Goal: Information Seeking & Learning: Learn about a topic

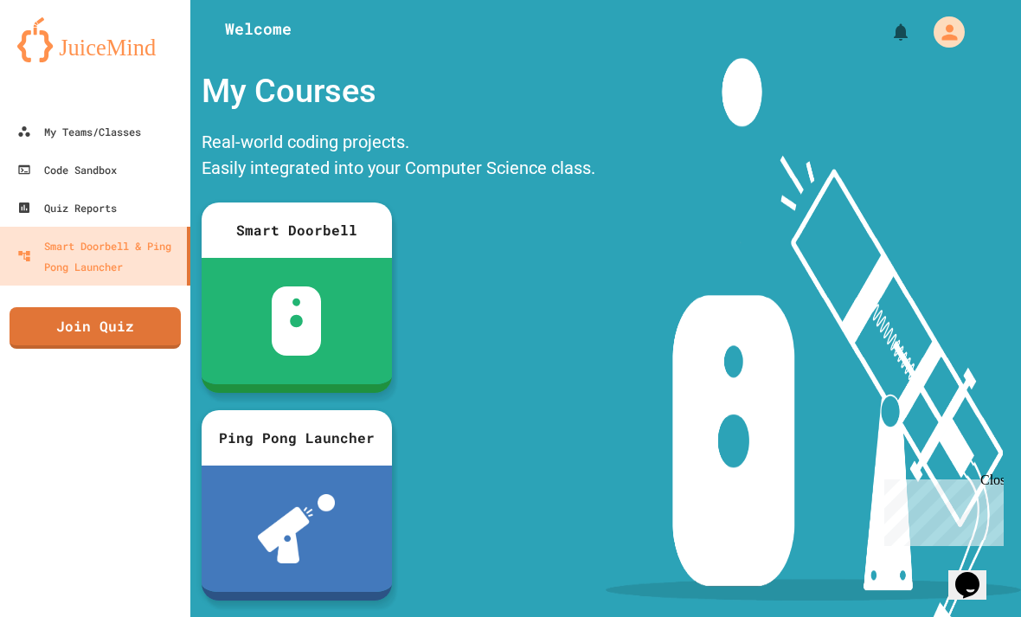
scroll to position [55, 0]
click at [104, 121] on div "My Teams/Classes" at bounding box center [79, 131] width 124 height 21
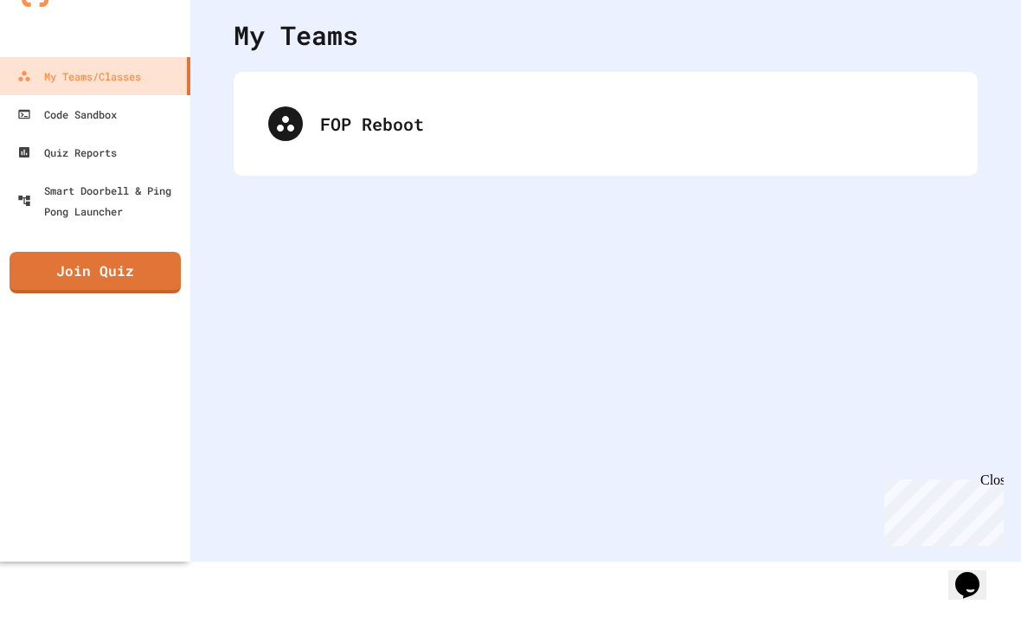
click at [340, 157] on div "FOP Reboot" at bounding box center [605, 123] width 709 height 69
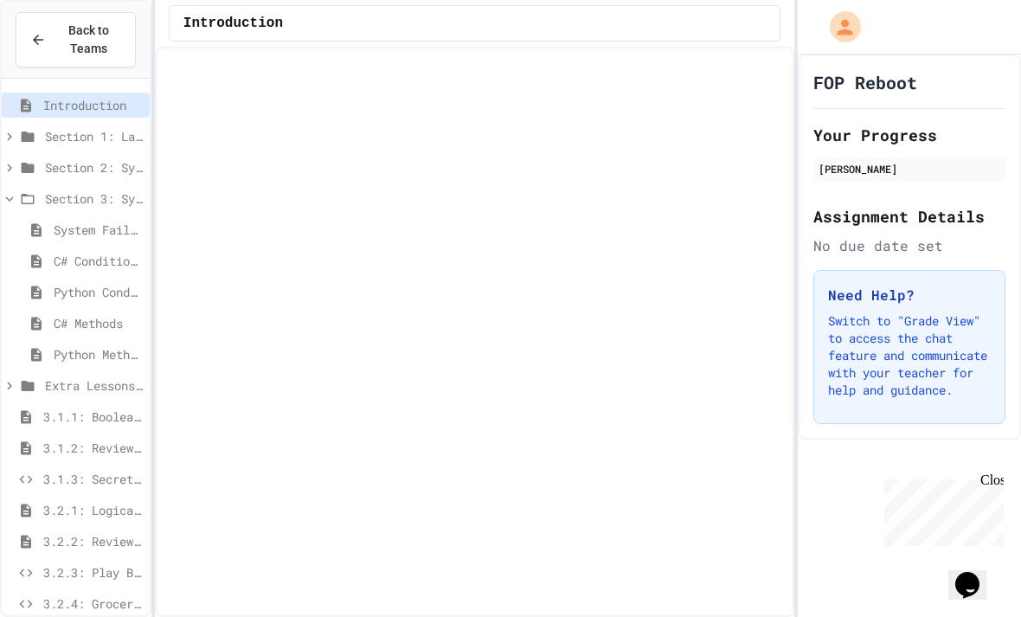
scroll to position [80, 0]
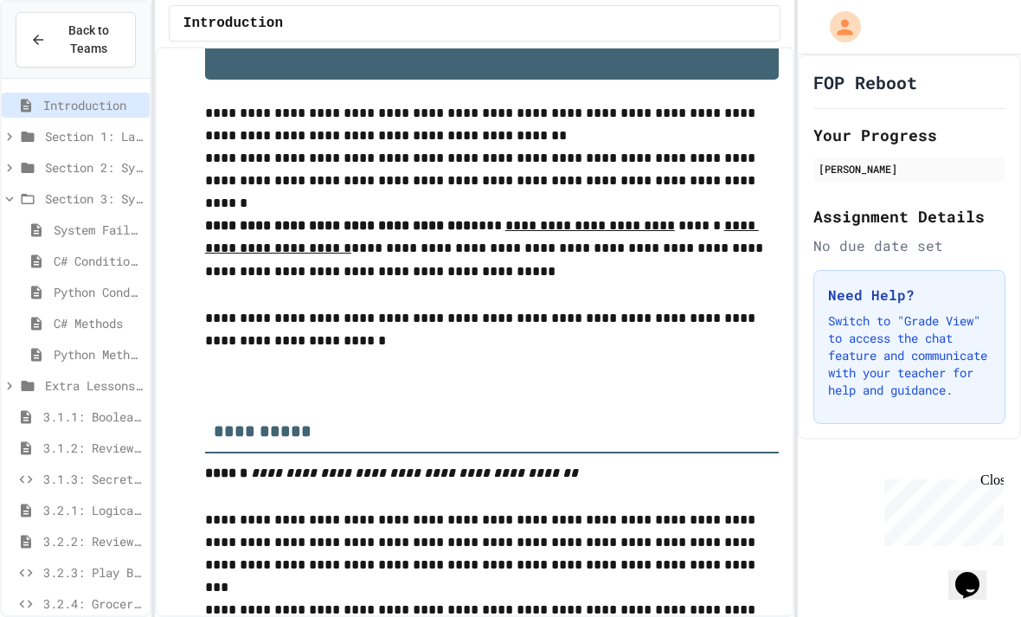
click at [83, 186] on div "Section 3: System Failures" at bounding box center [76, 198] width 148 height 25
click at [49, 221] on span "Extra Lessons and Practice Python" at bounding box center [94, 230] width 98 height 18
click at [36, 222] on icon at bounding box center [27, 230] width 21 height 16
click at [54, 217] on div "Extra Lessons and Practice Python" at bounding box center [76, 229] width 148 height 25
click at [60, 252] on span "Extra Lessons 1 Problem Solving" at bounding box center [98, 261] width 87 height 18
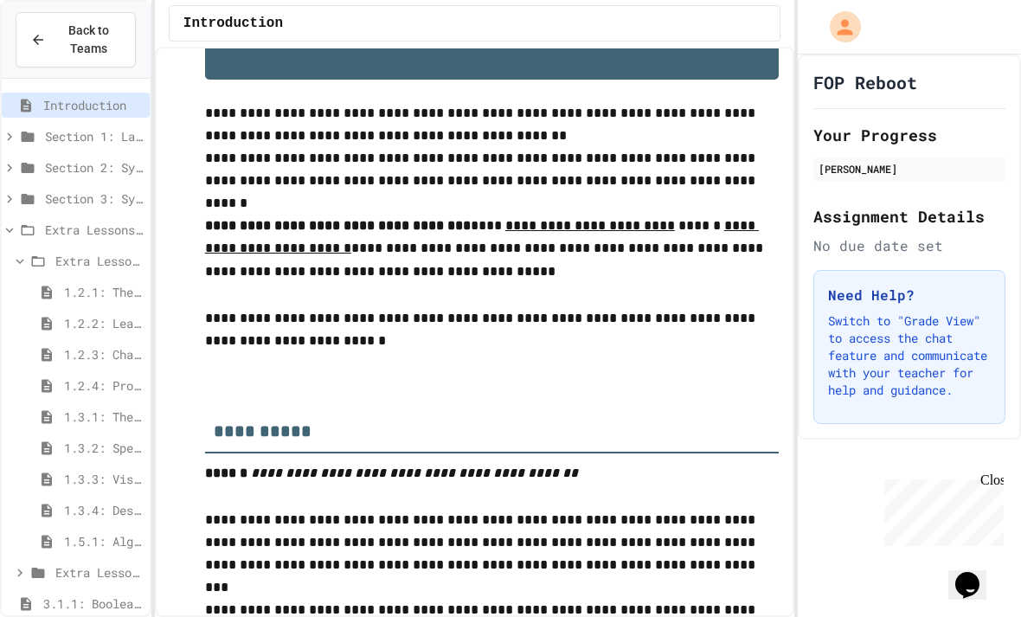
click at [67, 252] on span "Extra Lessons 1 Problem Solving" at bounding box center [98, 261] width 87 height 18
click at [48, 279] on div "Extra Lessons 2 Data Types, User Input and Math Operators" at bounding box center [76, 291] width 148 height 25
click at [49, 279] on div "Extra Lessons 2 Data Types, User Input and Math Operators" at bounding box center [76, 291] width 148 height 25
click at [24, 225] on icon at bounding box center [28, 230] width 13 height 10
click at [64, 155] on div "Section 2: System Control" at bounding box center [76, 167] width 148 height 25
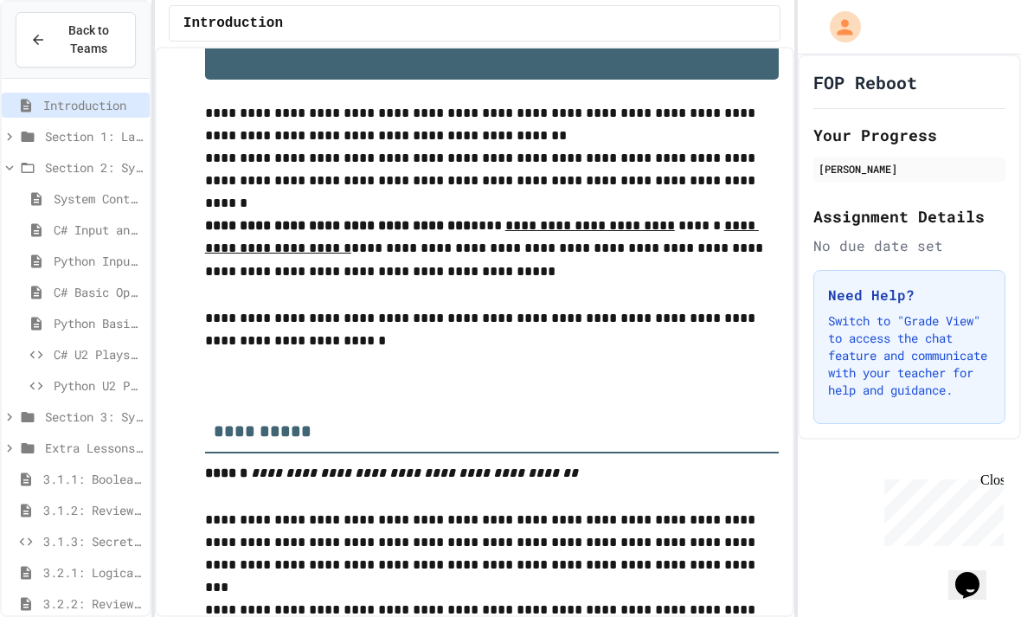
click at [60, 189] on span "System Control Story" at bounding box center [98, 198] width 89 height 18
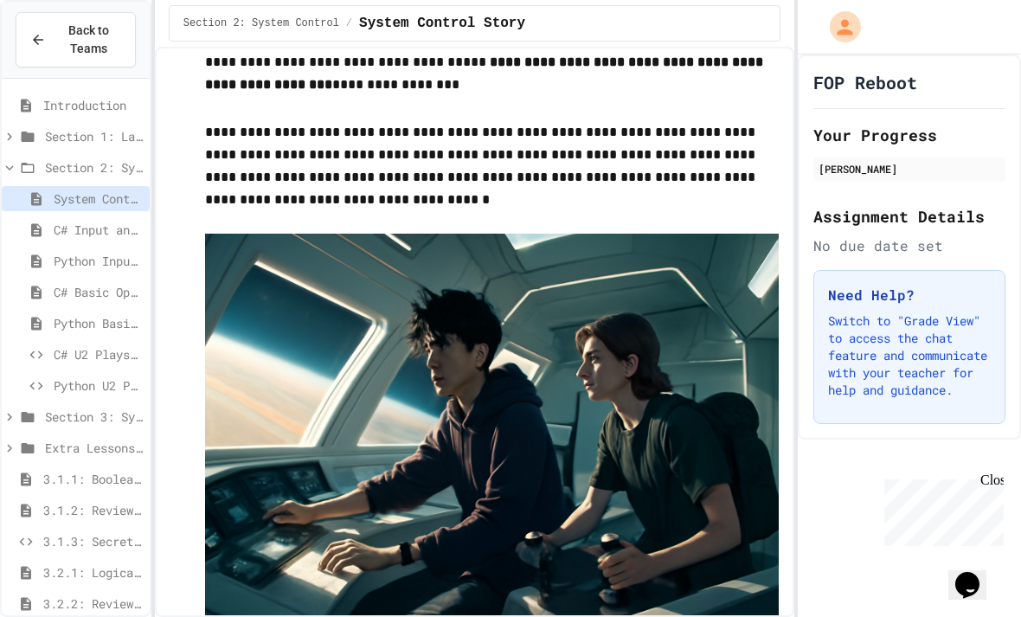
scroll to position [122, 0]
click at [55, 186] on div "System Control Story" at bounding box center [76, 198] width 148 height 25
click at [83, 221] on span "C# Input and Concatenation" at bounding box center [98, 230] width 89 height 18
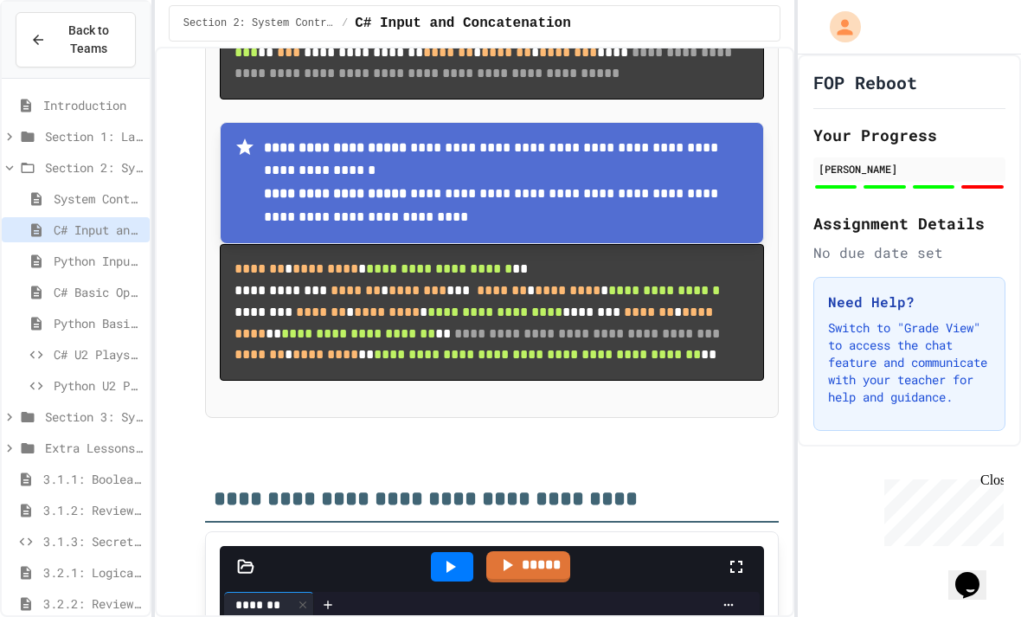
scroll to position [1541, 0]
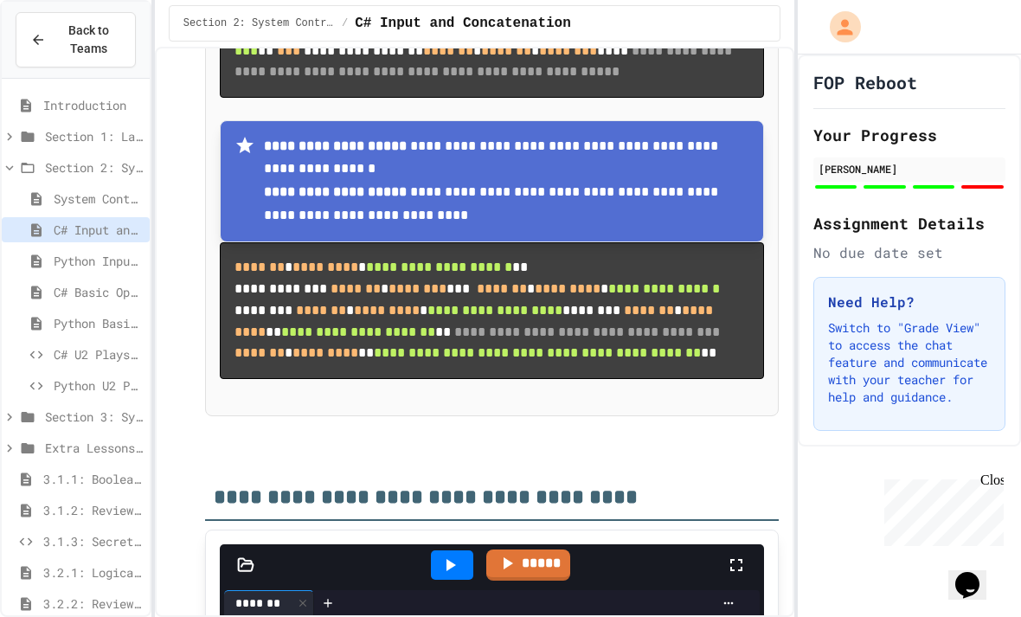
click at [41, 155] on div "Section 2: System Control" at bounding box center [76, 167] width 148 height 25
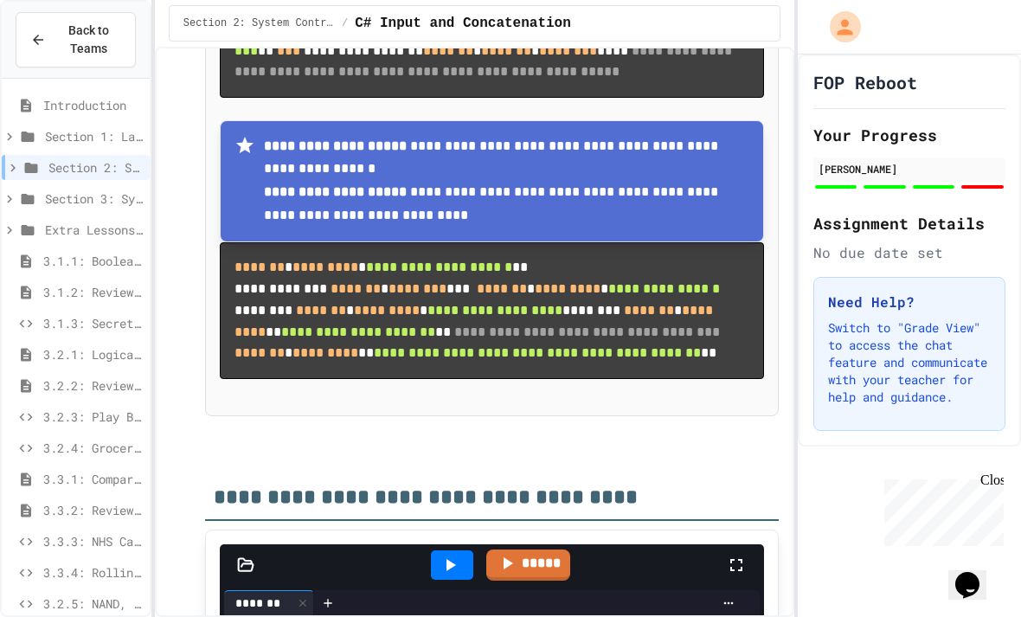
click at [48, 189] on span "Section 3: System Failures" at bounding box center [94, 198] width 98 height 18
click at [52, 217] on div "System Failures Story" at bounding box center [76, 229] width 148 height 25
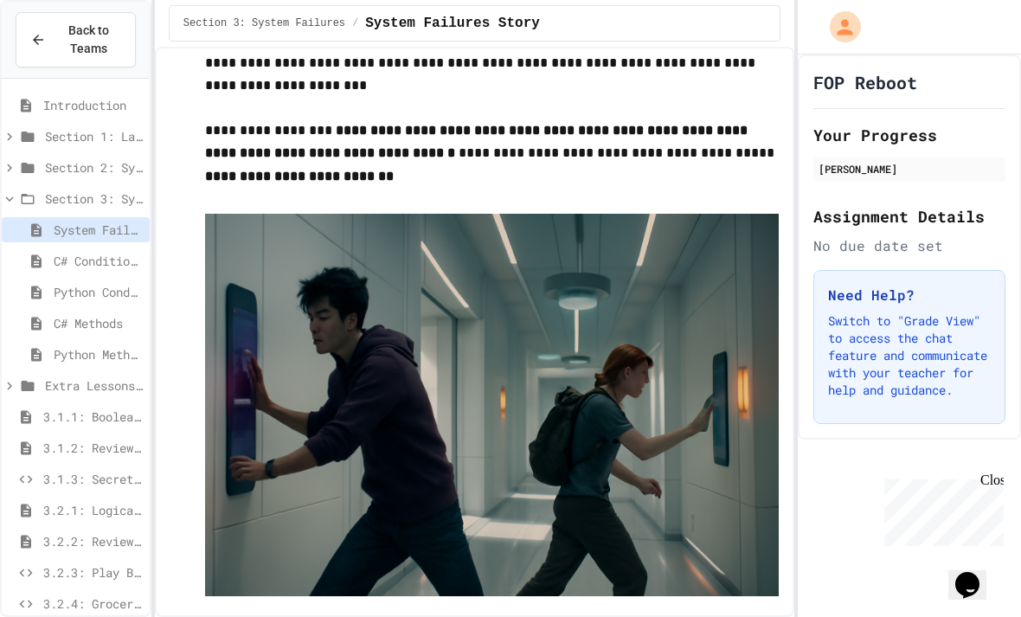
scroll to position [118, 0]
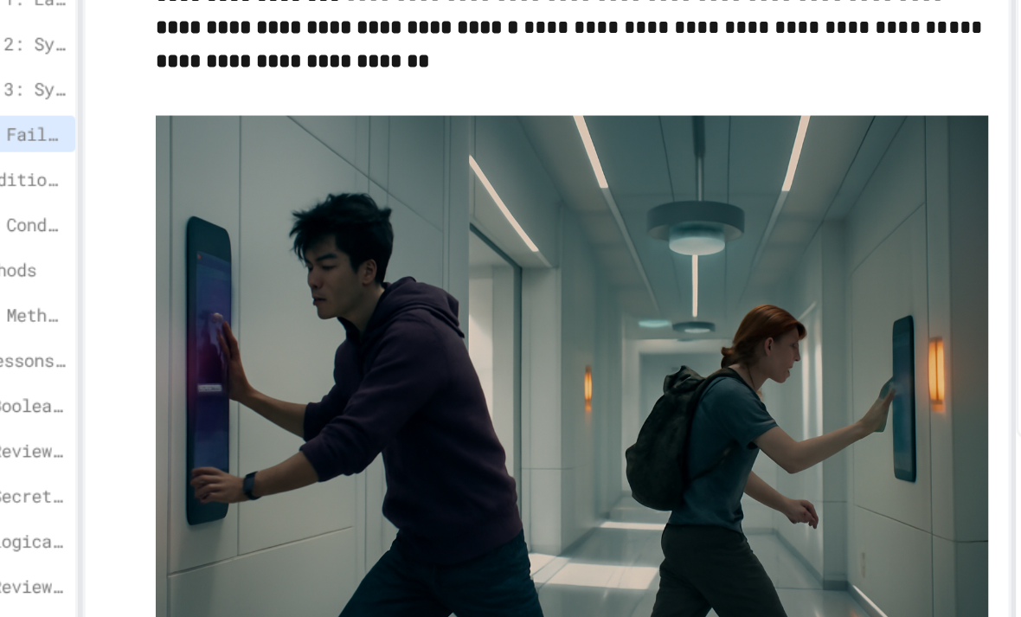
click at [43, 532] on span "3.2.2: Review - Logical Operators" at bounding box center [92, 541] width 99 height 18
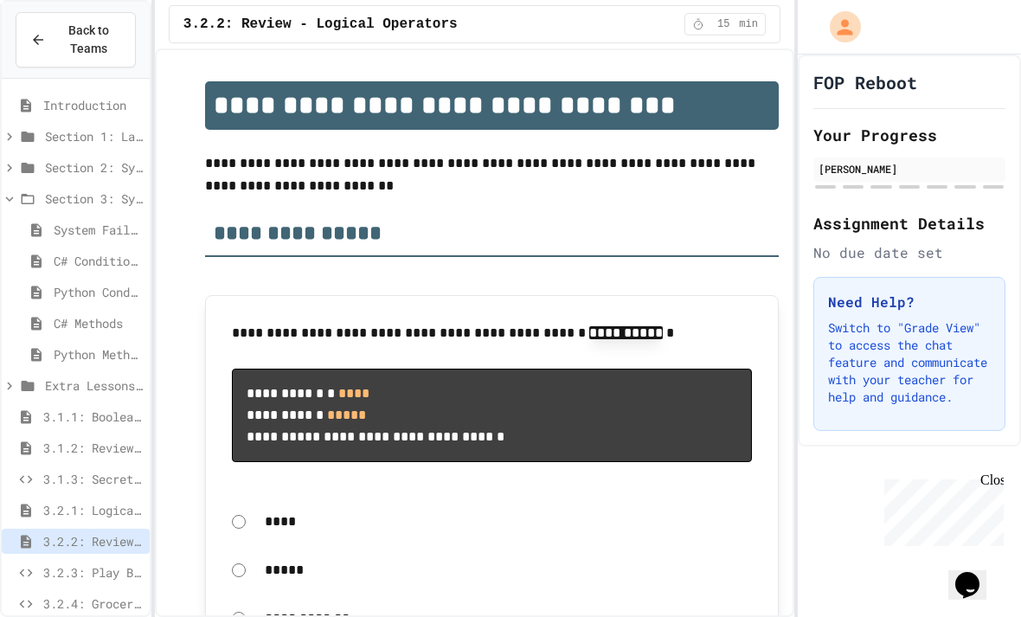
click at [82, 319] on span "C# Methods" at bounding box center [98, 323] width 89 height 18
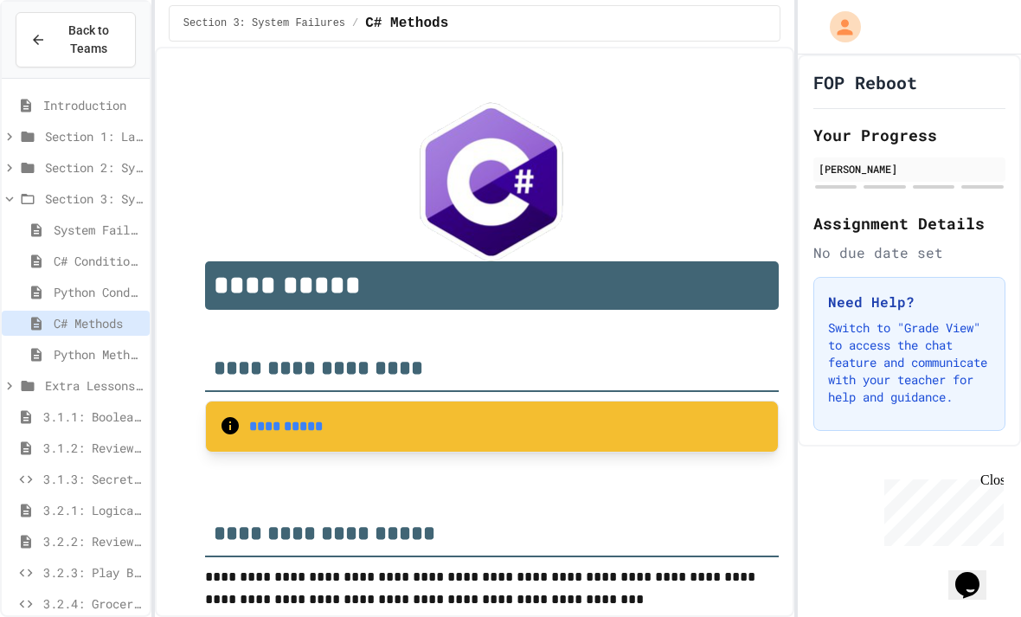
click at [47, 235] on div "System Failures Story" at bounding box center [76, 229] width 148 height 25
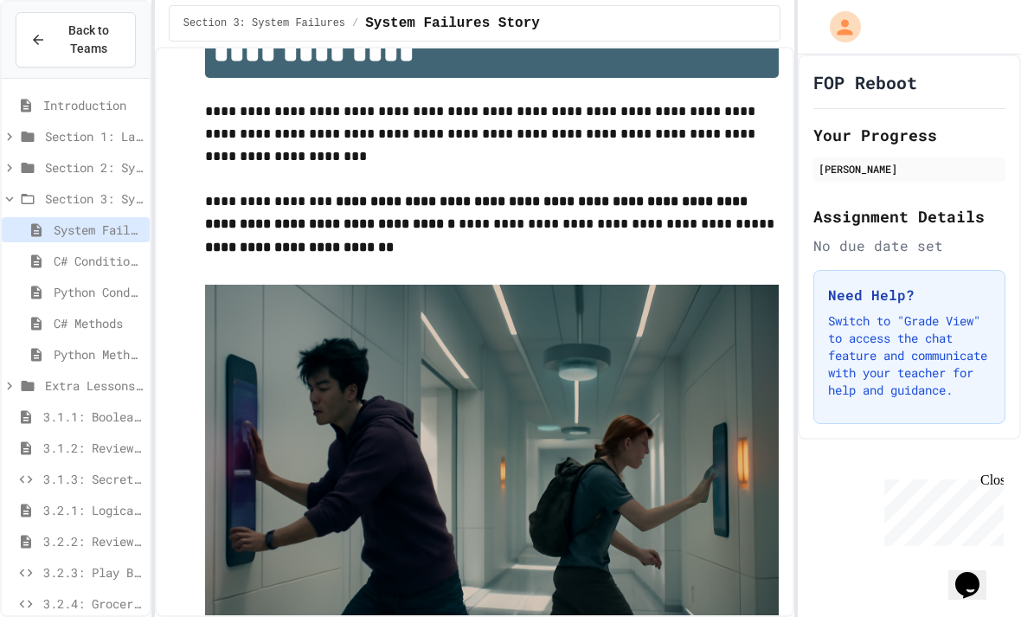
scroll to position [48, 0]
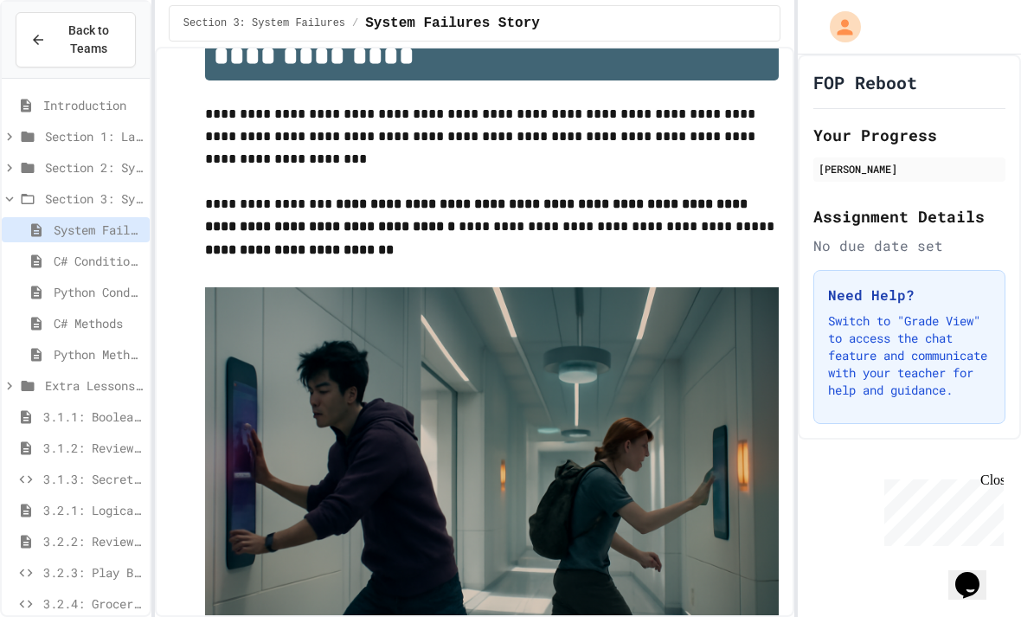
click at [109, 257] on span "C# Conditionals" at bounding box center [98, 261] width 89 height 18
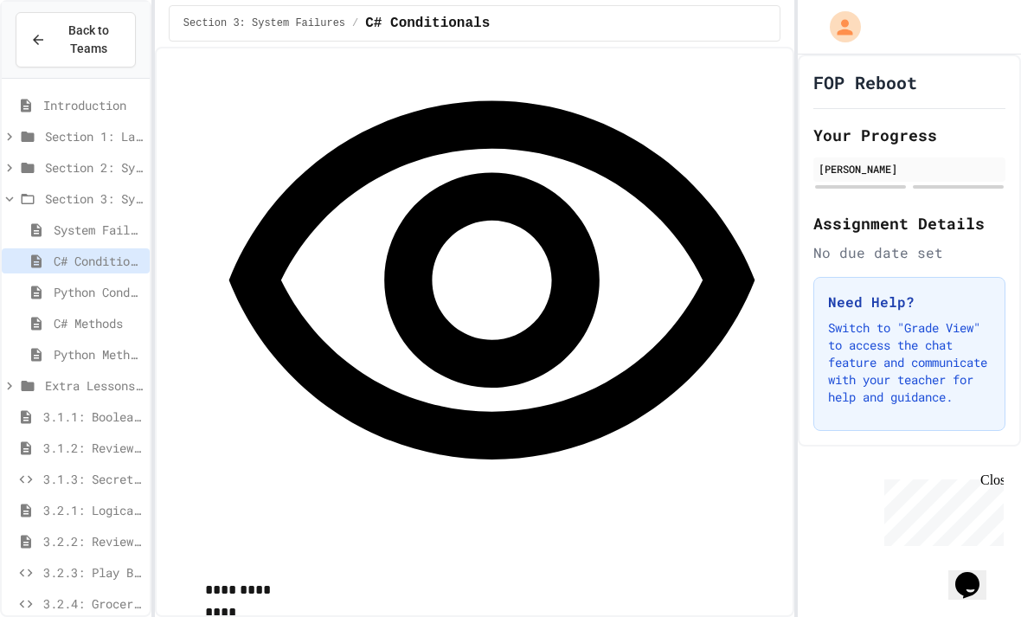
scroll to position [764, 0]
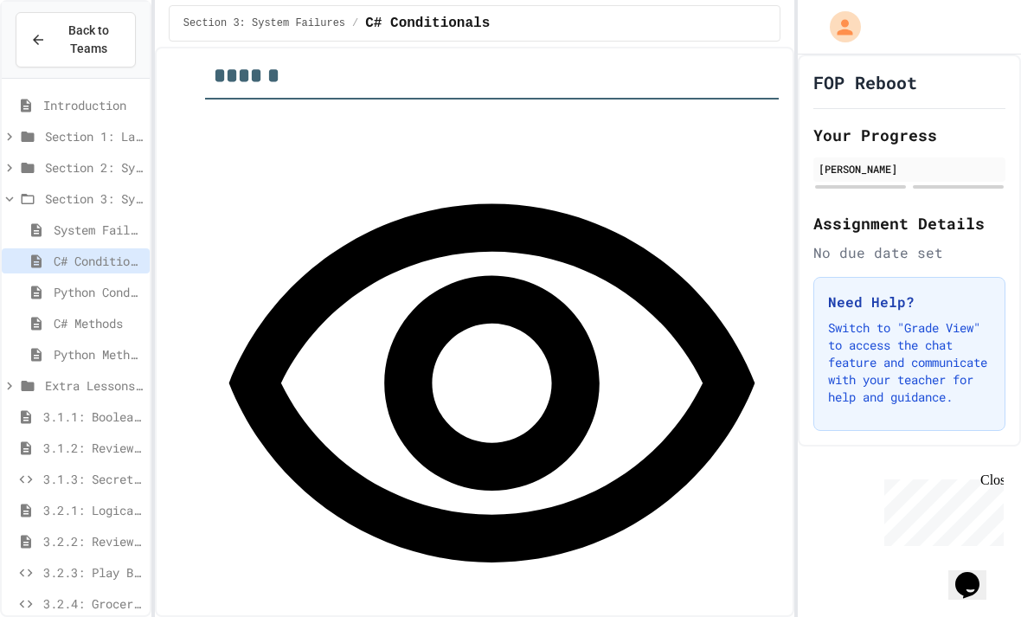
scroll to position [648, 0]
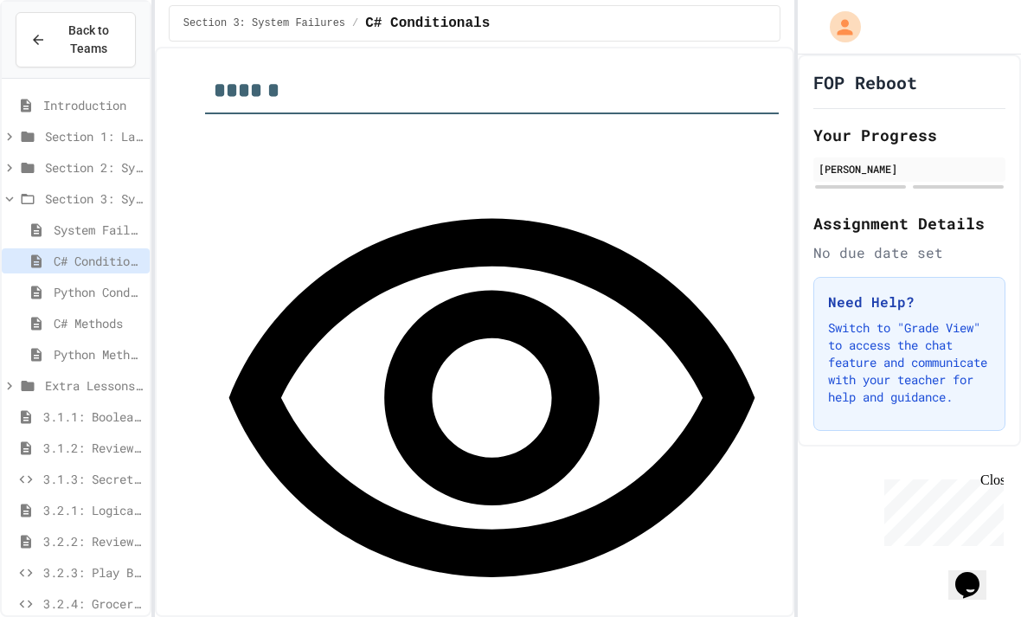
click at [242, 162] on div "**********" at bounding box center [491, 421] width 573 height 596
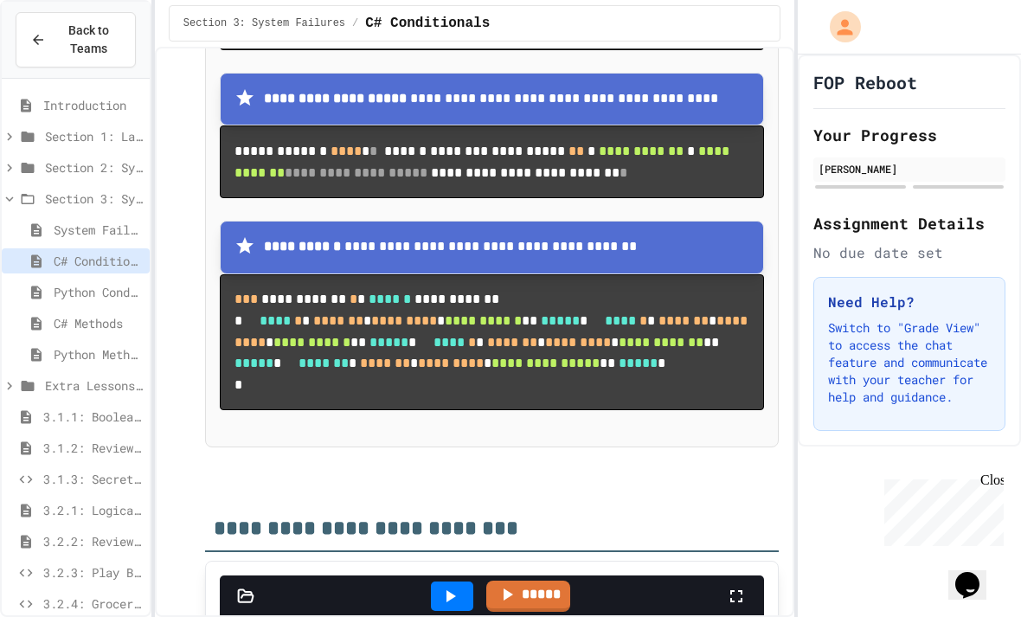
scroll to position [1655, 0]
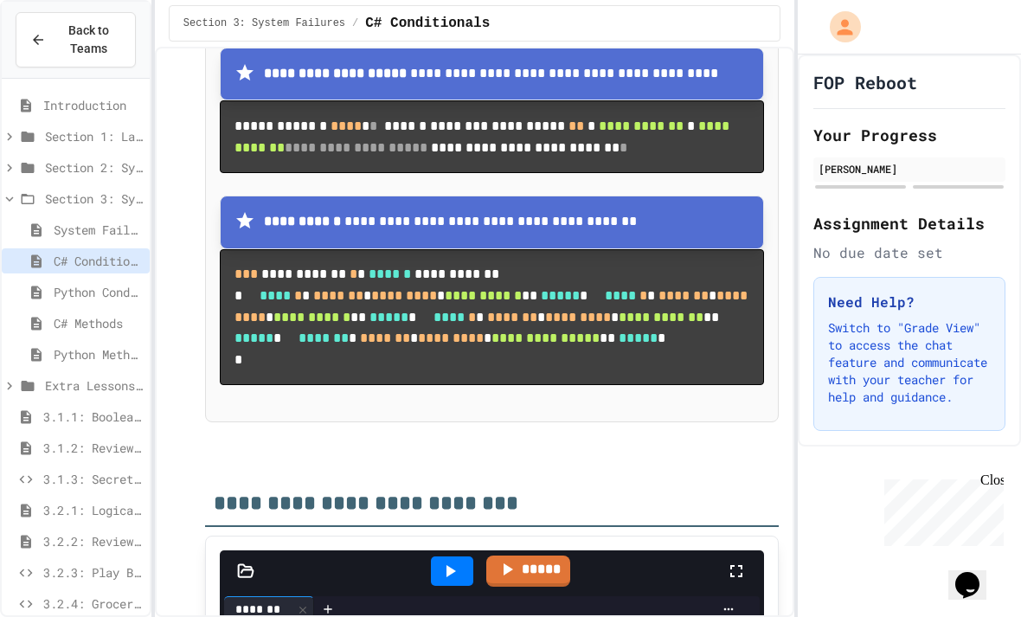
click at [66, 300] on span "Python Conditionals" at bounding box center [98, 292] width 89 height 18
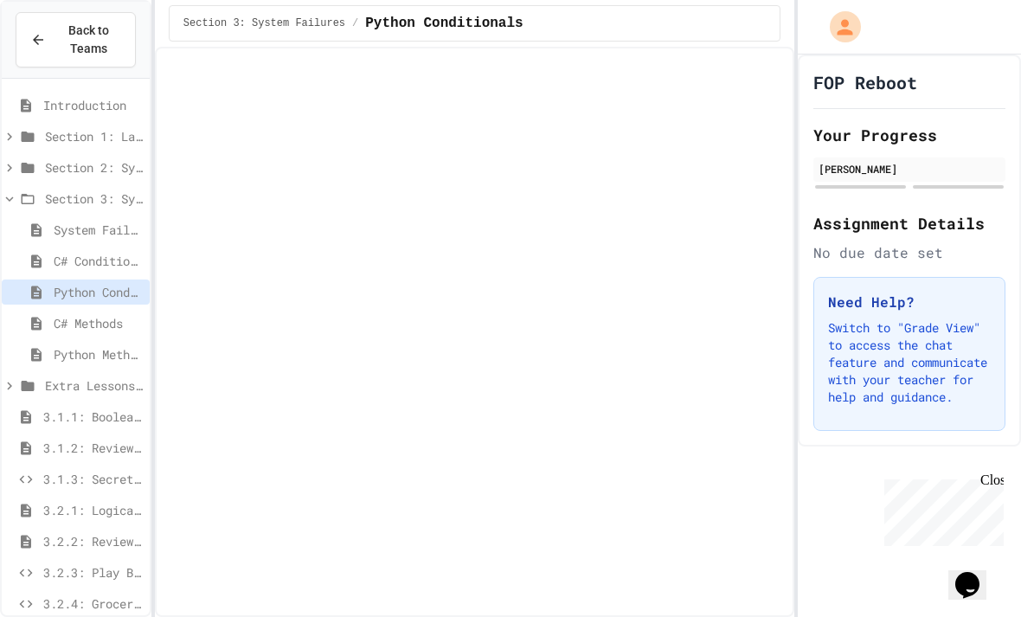
scroll to position [48, 0]
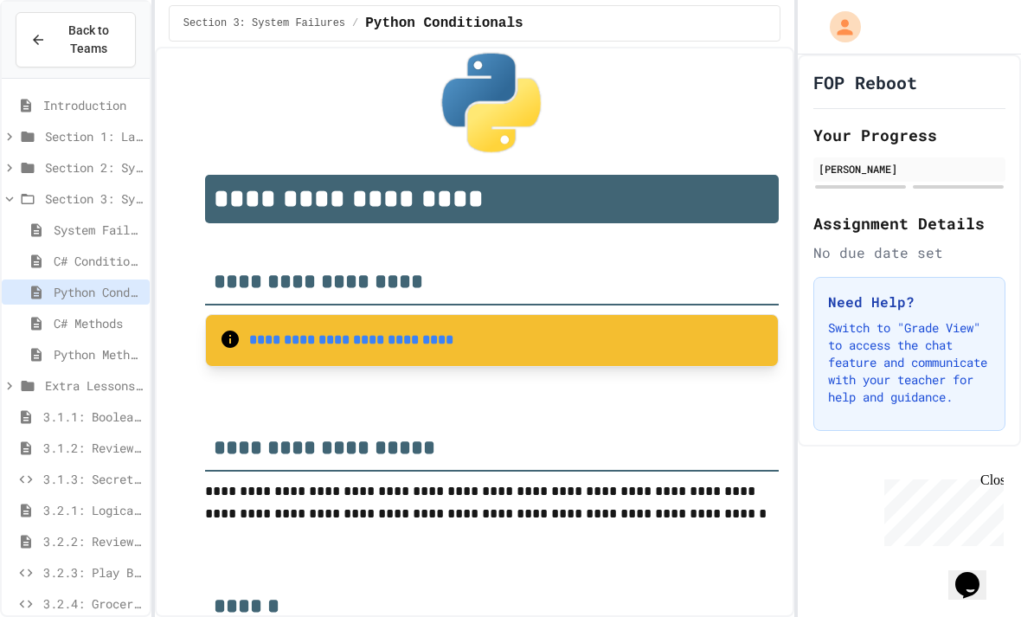
click at [74, 328] on span "C# Methods" at bounding box center [98, 323] width 89 height 18
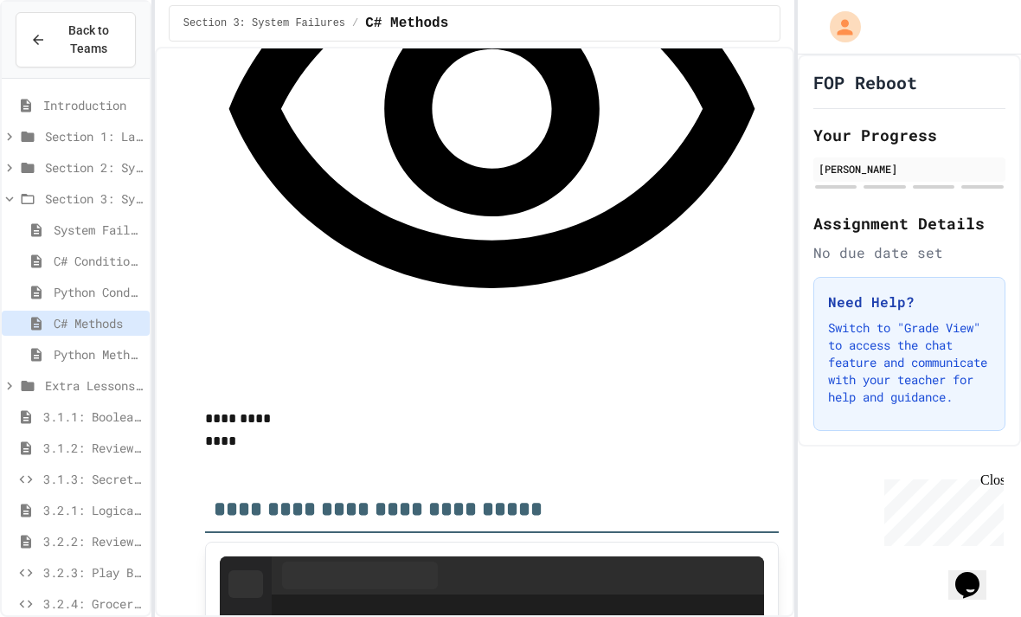
scroll to position [906, 0]
